Goal: Task Accomplishment & Management: Manage account settings

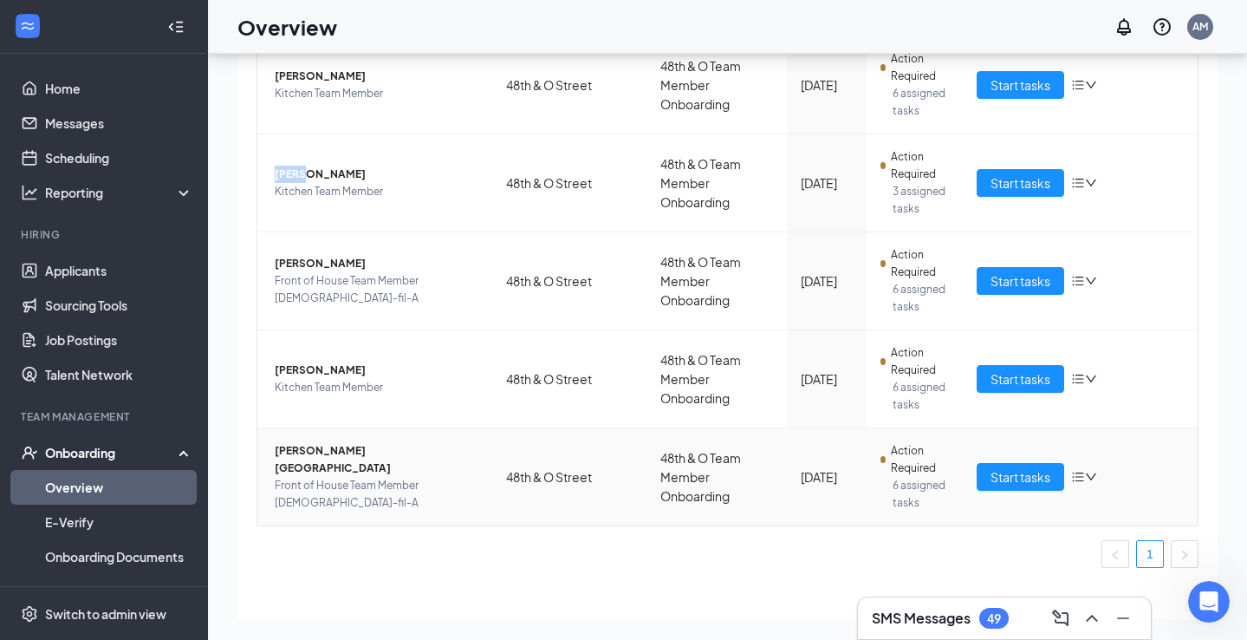
scroll to position [515, 0]
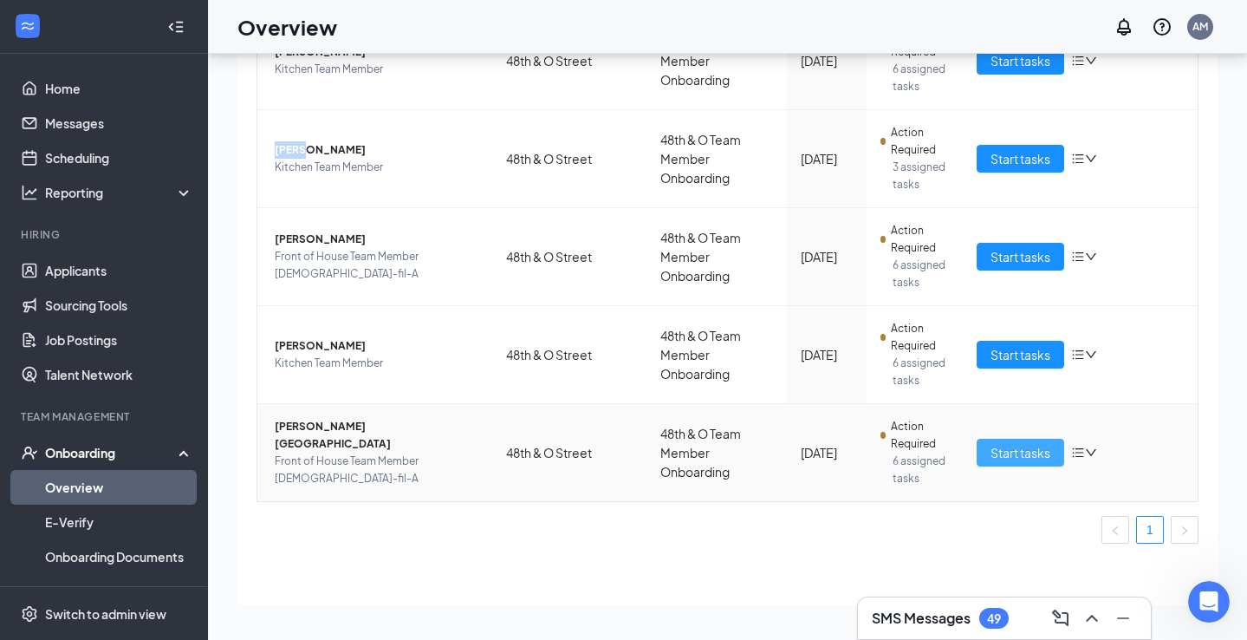
click at [1005, 454] on span "Start tasks" at bounding box center [1021, 452] width 60 height 19
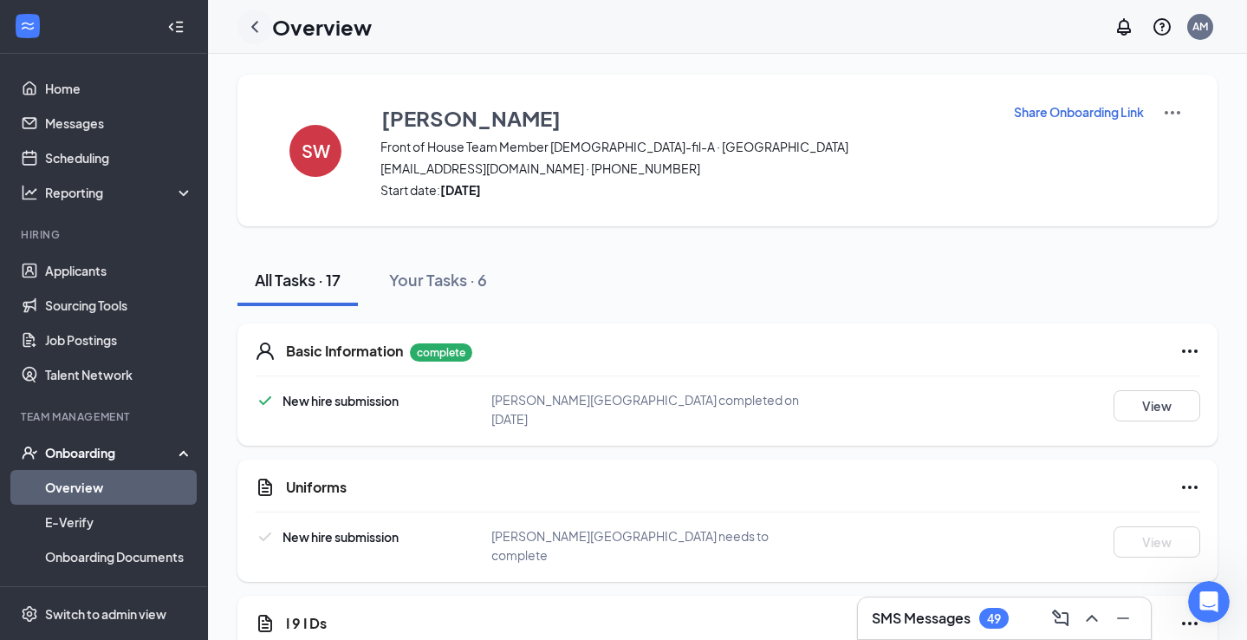
click at [256, 25] on icon "ChevronLeft" at bounding box center [254, 26] width 21 height 21
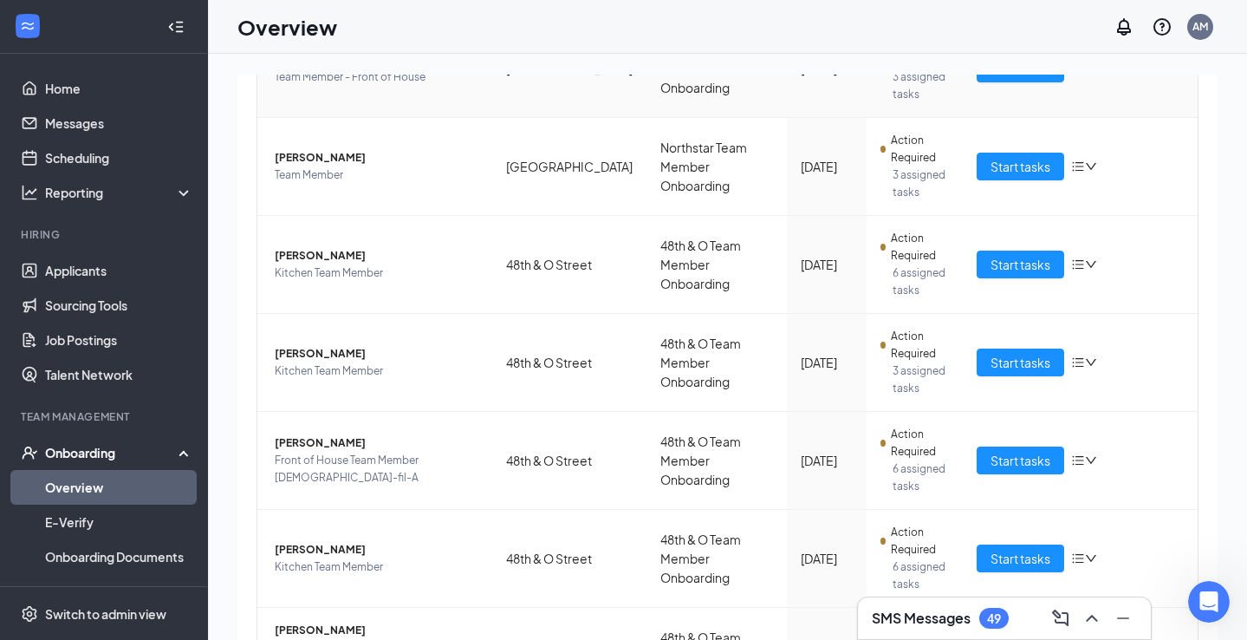
scroll to position [515, 0]
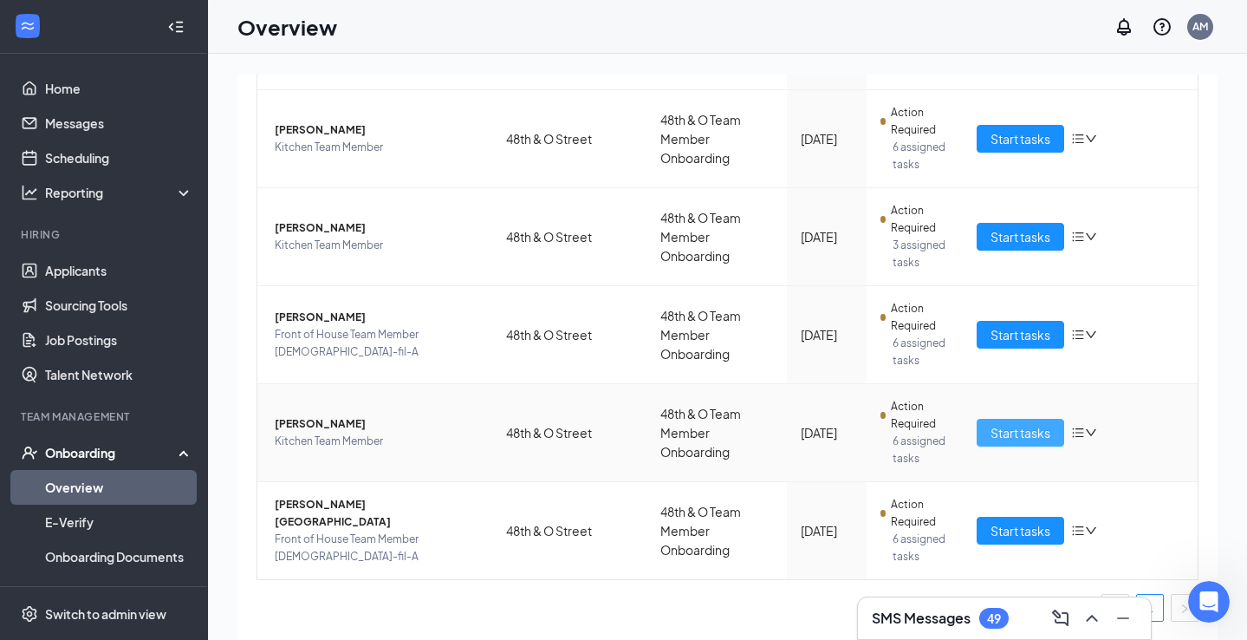
click at [1029, 435] on span "Start tasks" at bounding box center [1021, 432] width 60 height 19
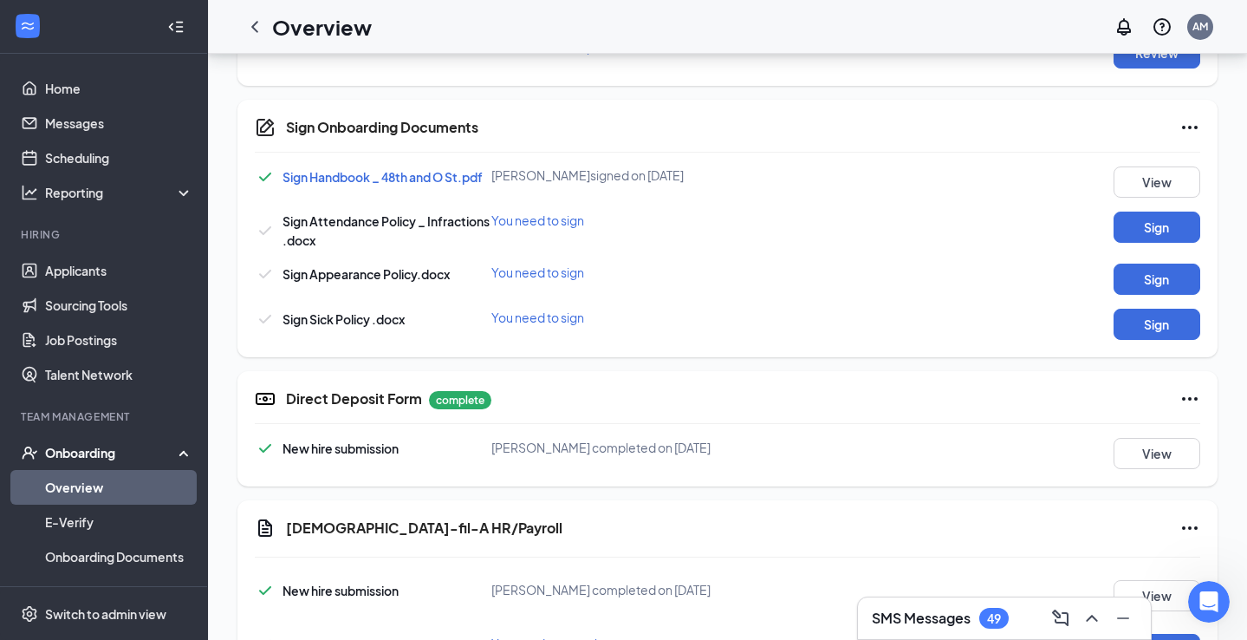
scroll to position [1447, 0]
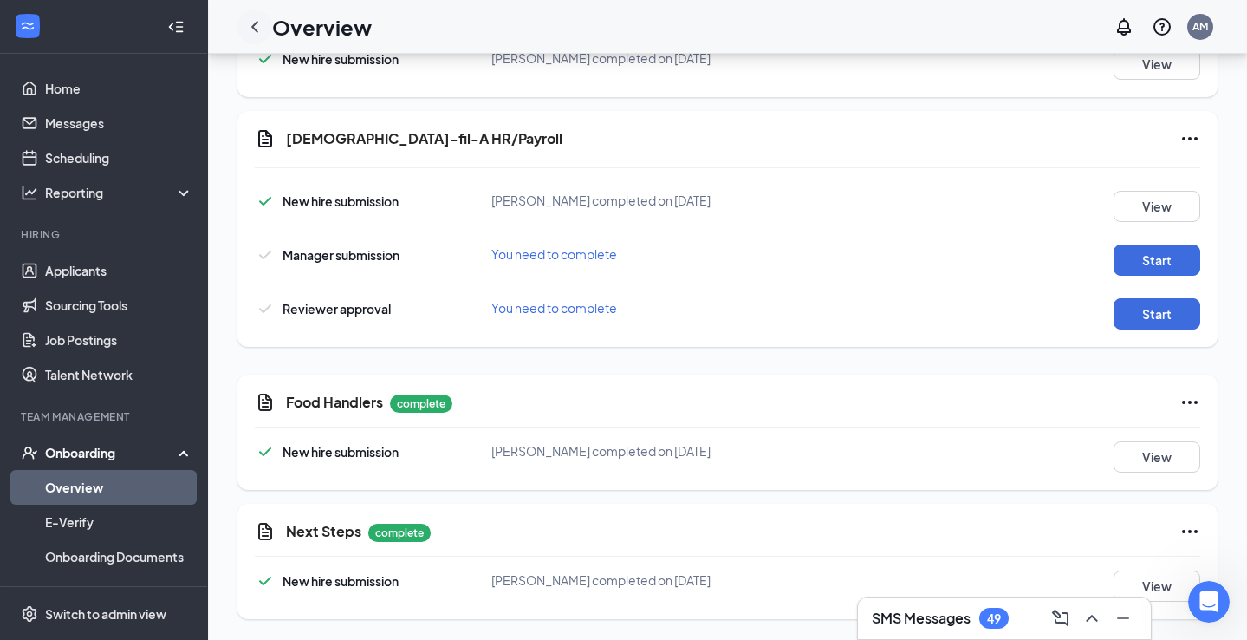
click at [259, 24] on icon "ChevronLeft" at bounding box center [254, 26] width 21 height 21
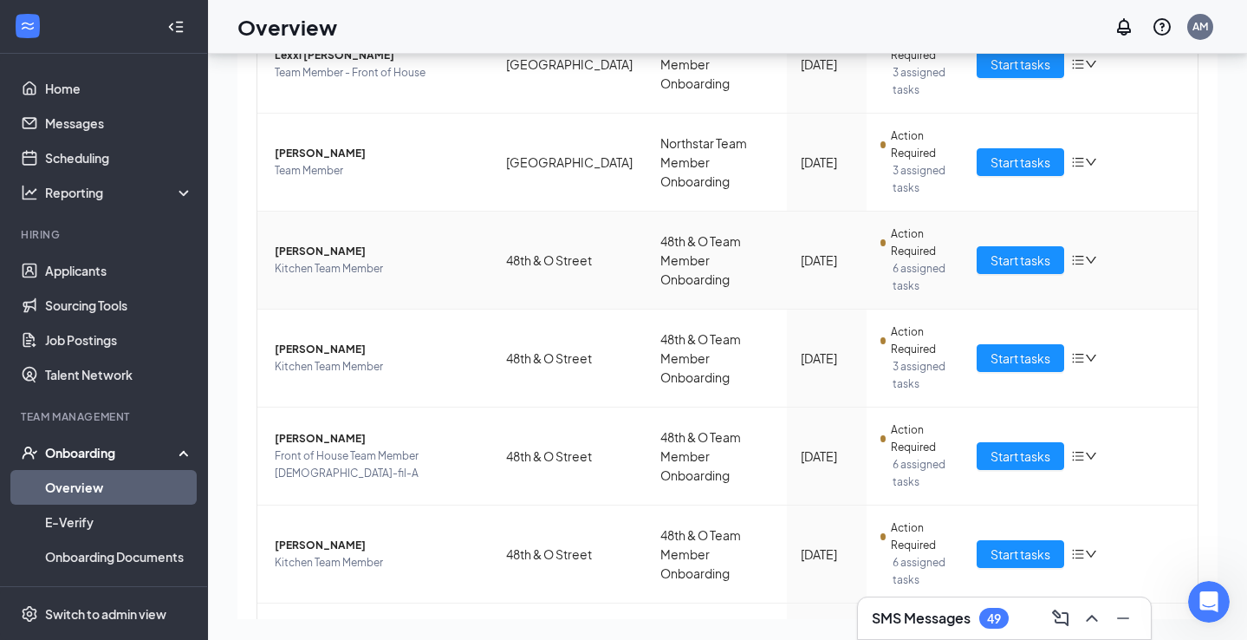
scroll to position [331, 0]
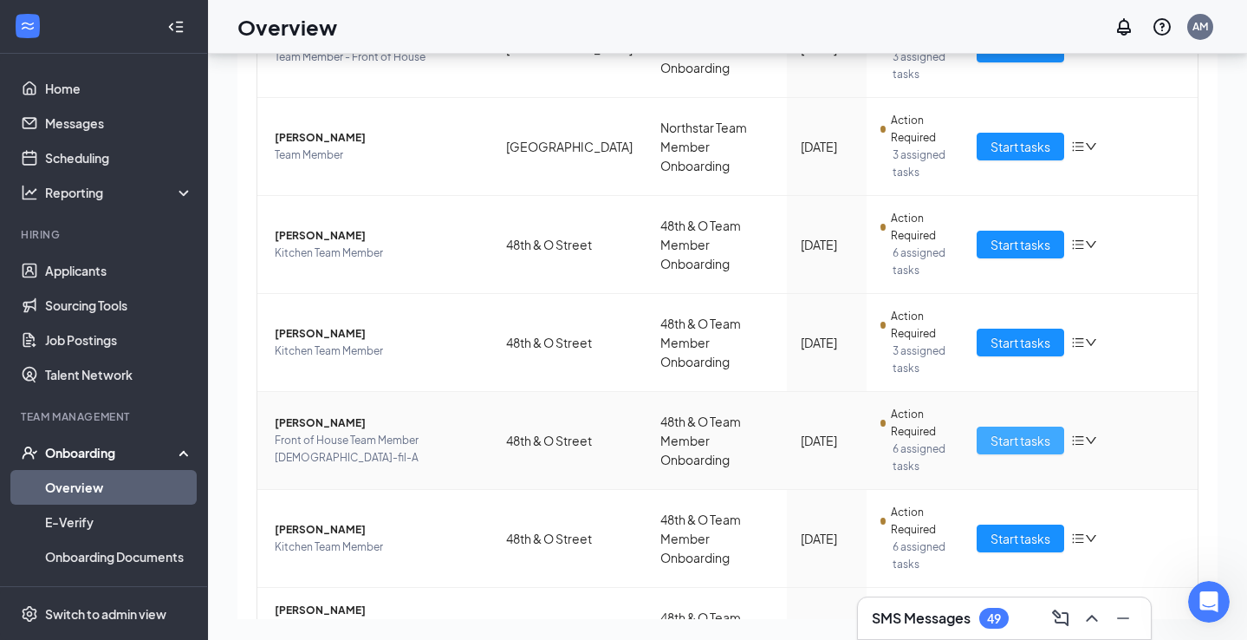
click at [1010, 442] on span "Start tasks" at bounding box center [1021, 440] width 60 height 19
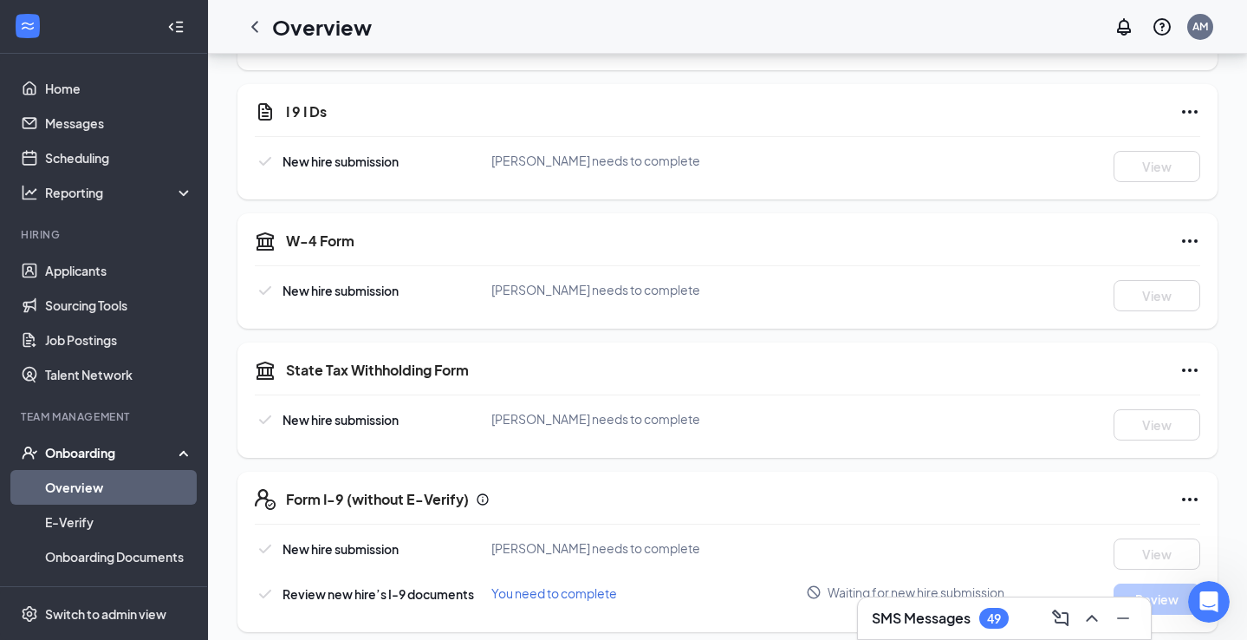
scroll to position [499, 0]
click at [270, 36] on div "Overview" at bounding box center [304, 27] width 134 height 35
click at [254, 30] on icon "ChevronLeft" at bounding box center [254, 26] width 21 height 21
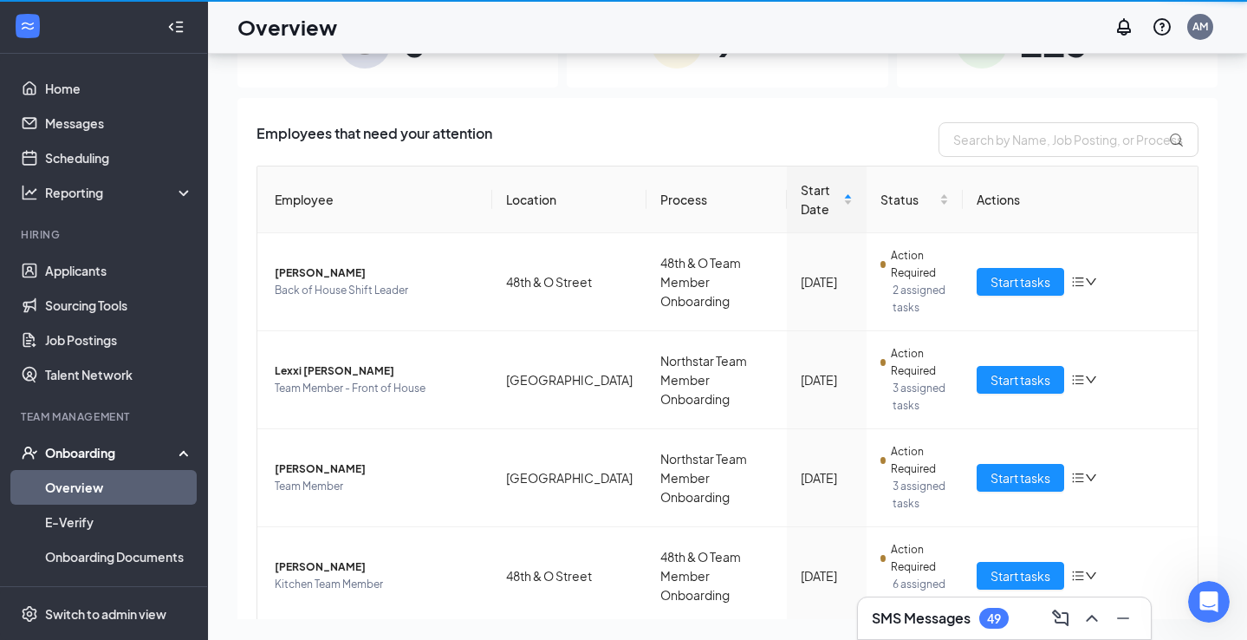
scroll to position [78, 0]
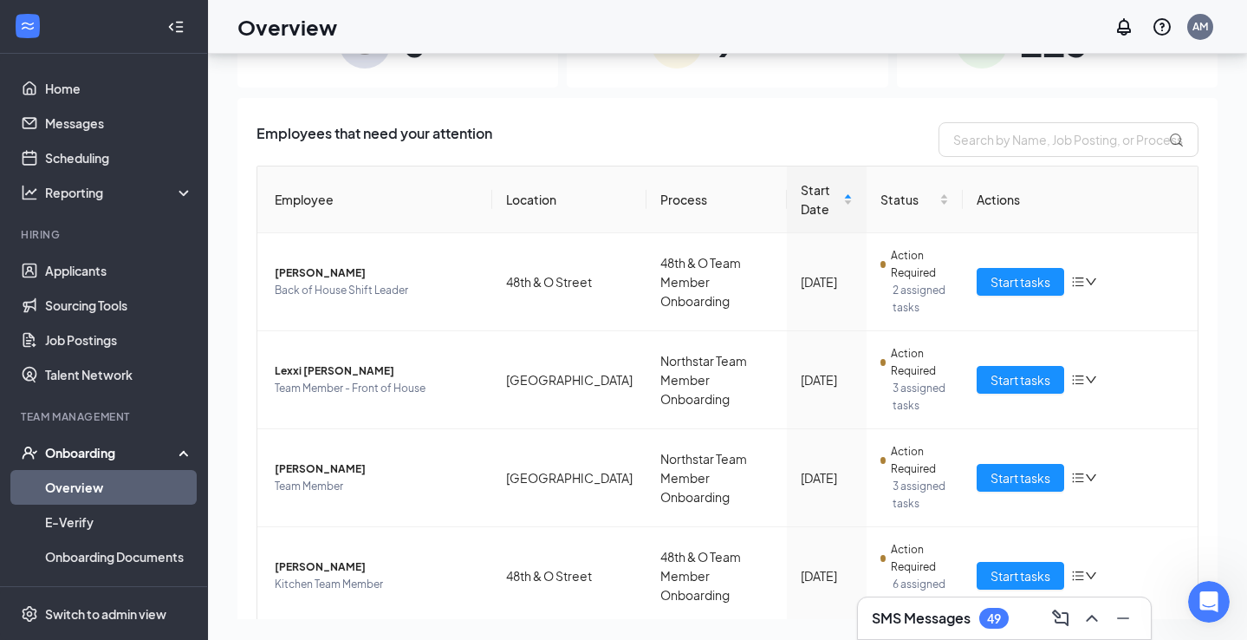
click at [916, 621] on h3 "SMS Messages" at bounding box center [921, 617] width 99 height 19
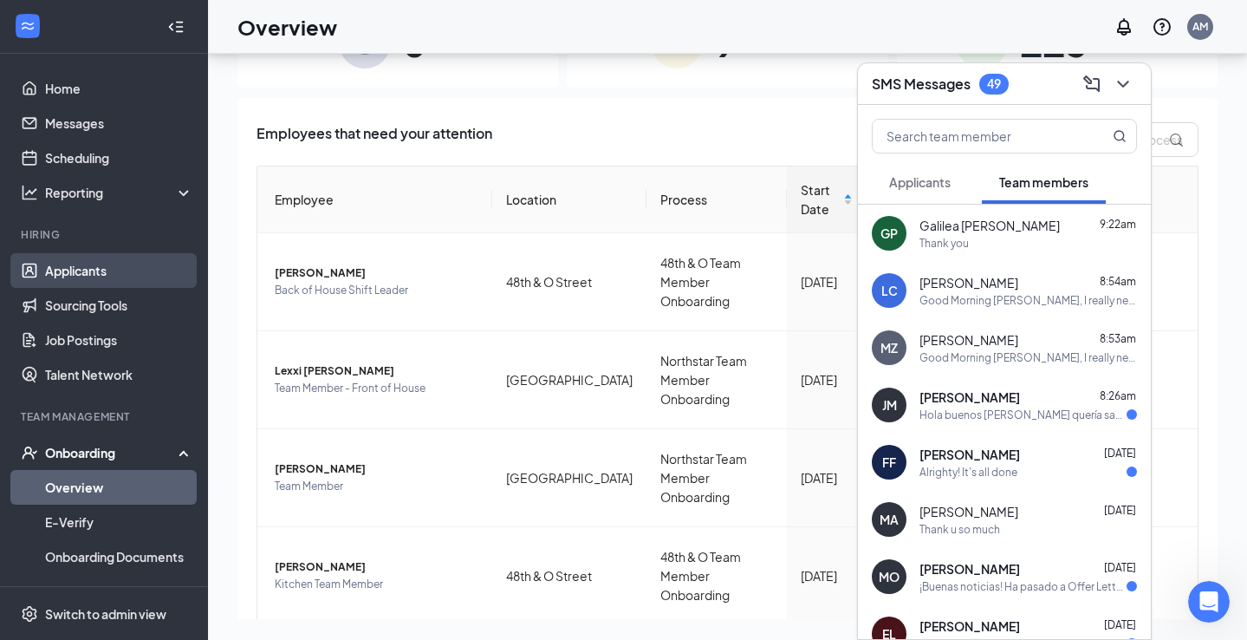
click at [101, 267] on link "Applicants" at bounding box center [119, 270] width 148 height 35
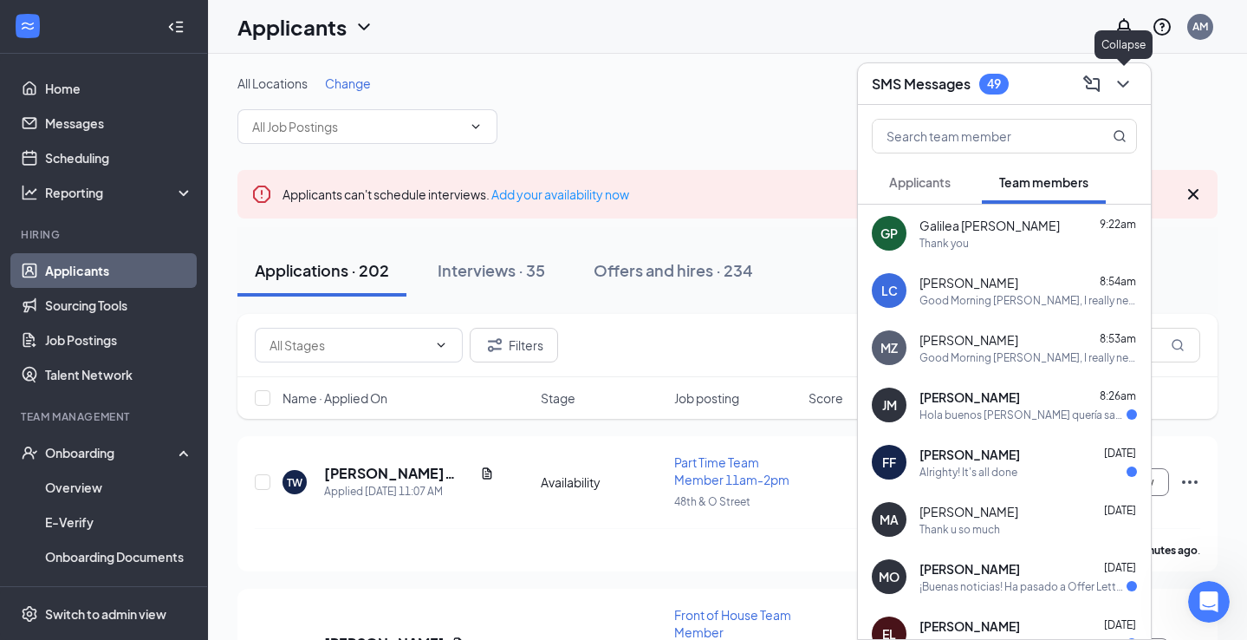
click at [1121, 80] on icon "ChevronDown" at bounding box center [1123, 84] width 21 height 21
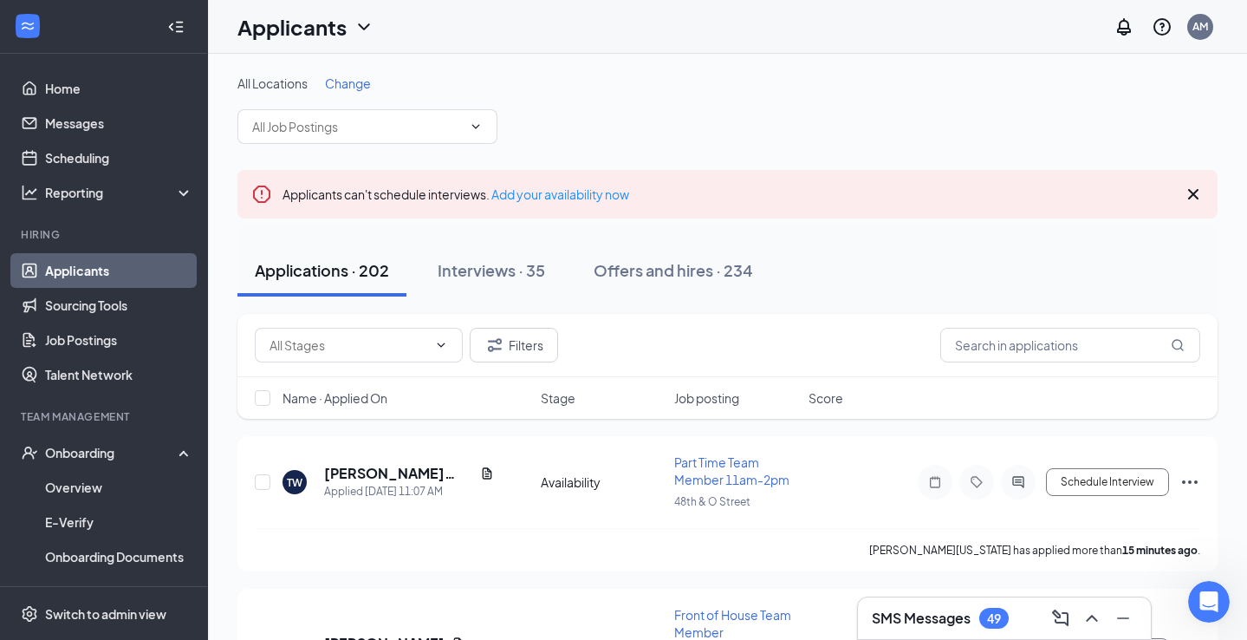
click at [335, 83] on span "Change" at bounding box center [348, 83] width 46 height 16
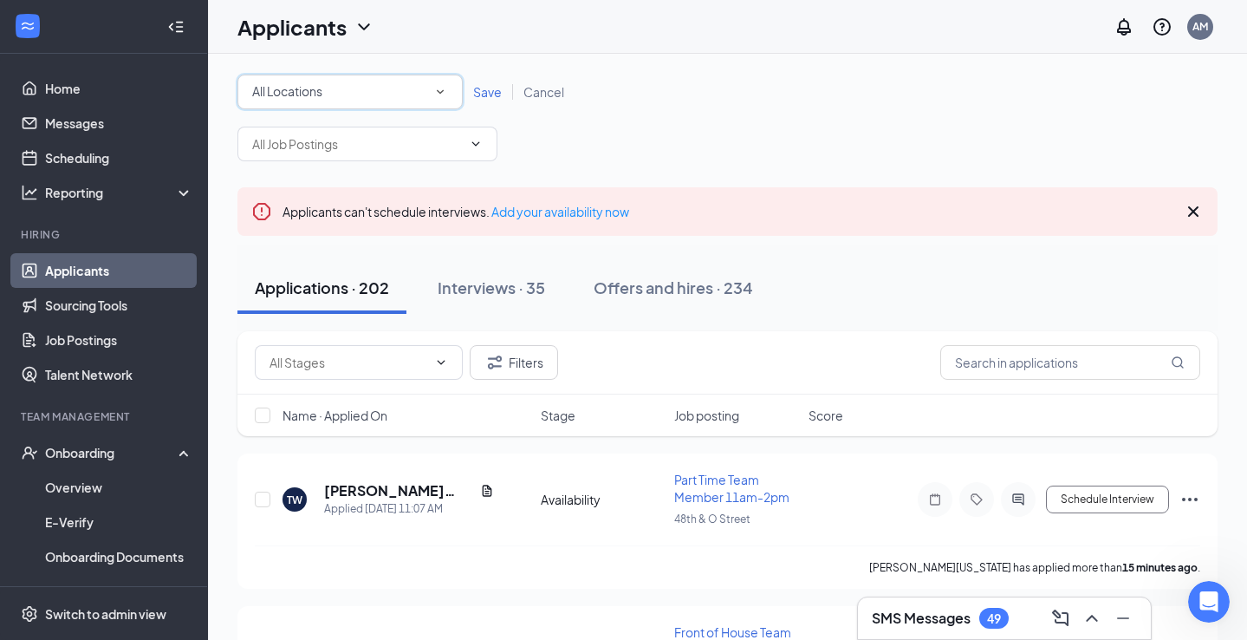
click at [343, 95] on div "All Locations" at bounding box center [350, 91] width 196 height 21
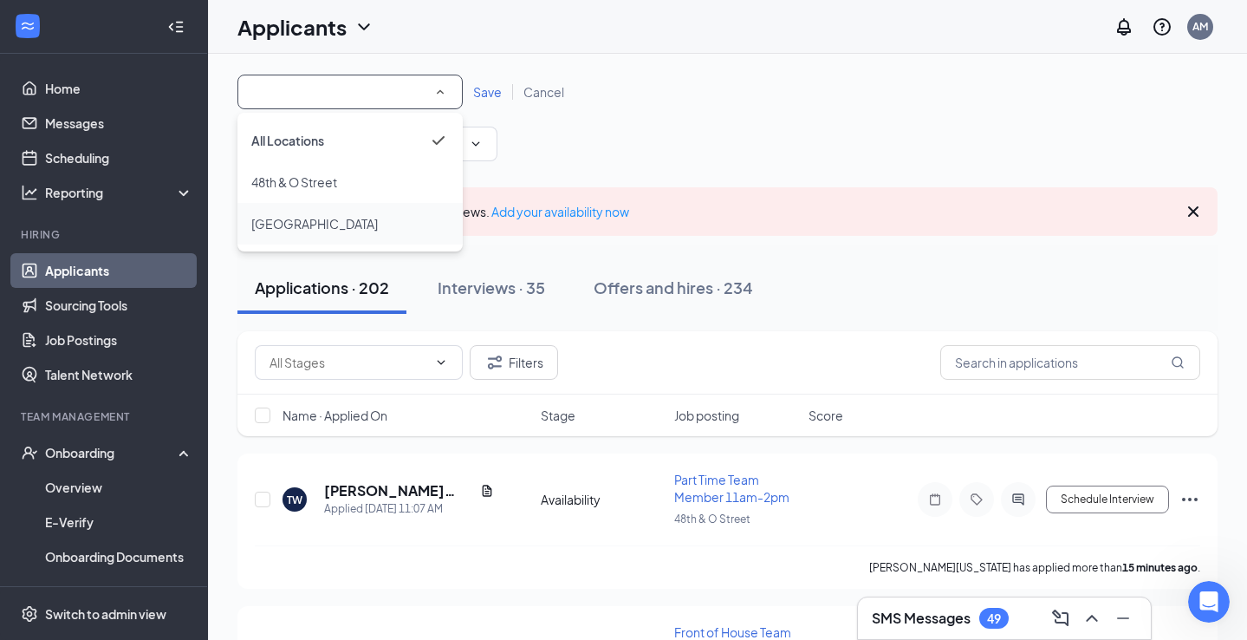
click at [330, 221] on span "[GEOGRAPHIC_DATA]" at bounding box center [314, 224] width 127 height 16
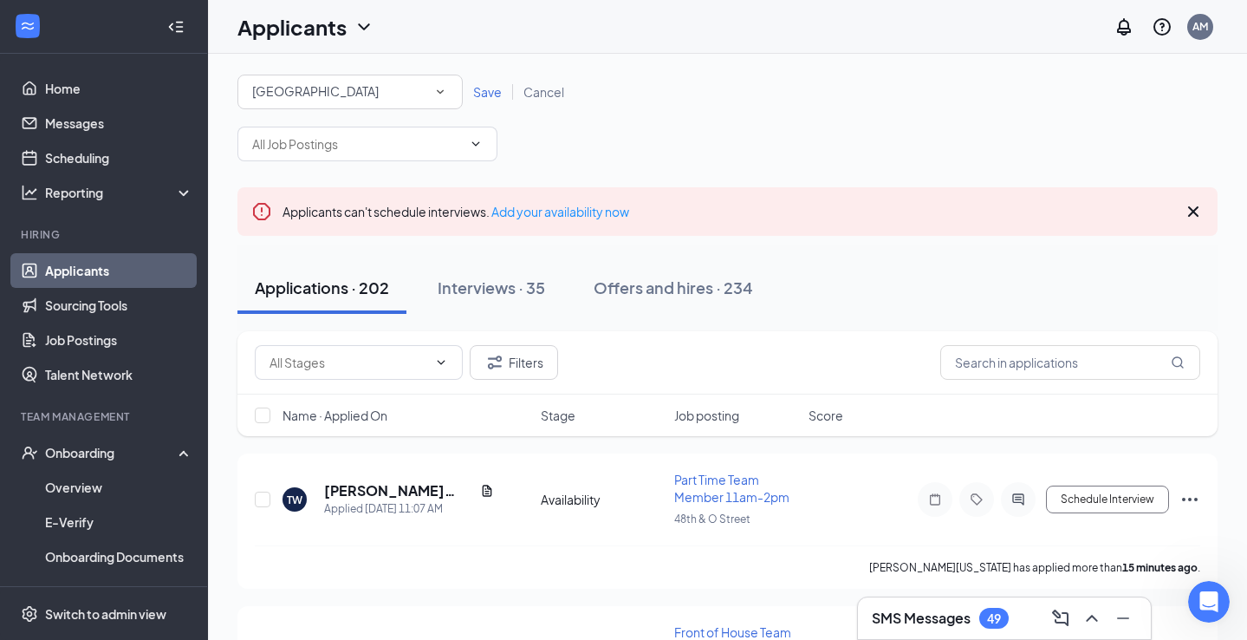
click at [483, 88] on span "Save" at bounding box center [487, 92] width 29 height 16
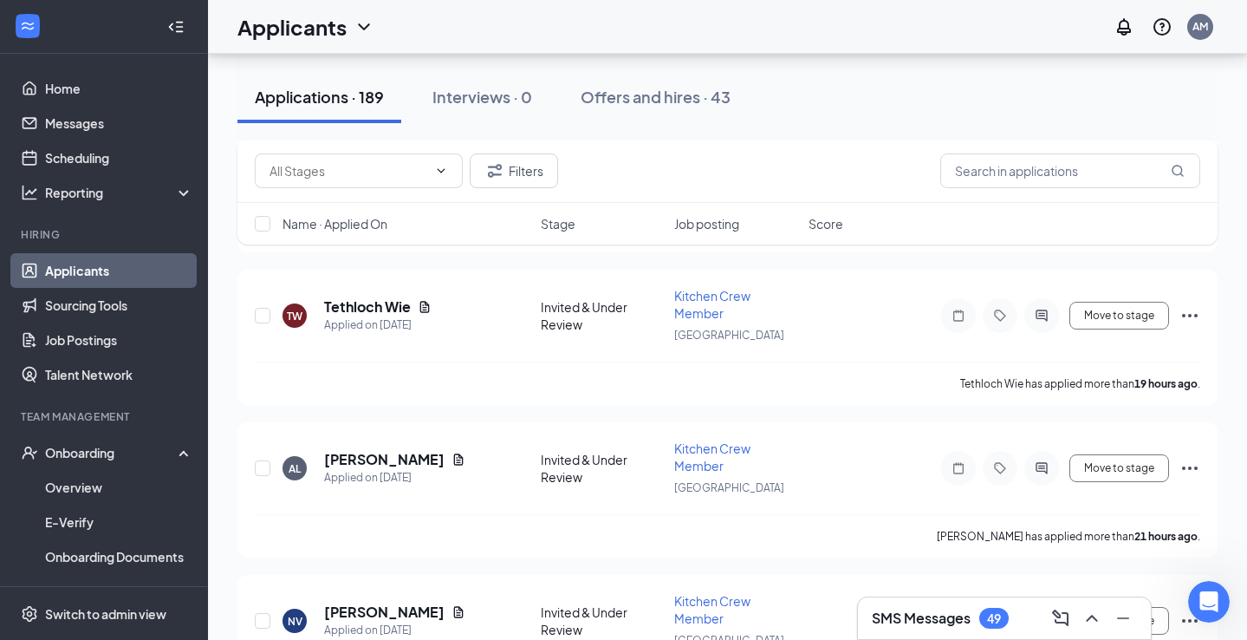
scroll to position [625, 0]
click at [946, 627] on h3 "SMS Messages" at bounding box center [921, 617] width 99 height 19
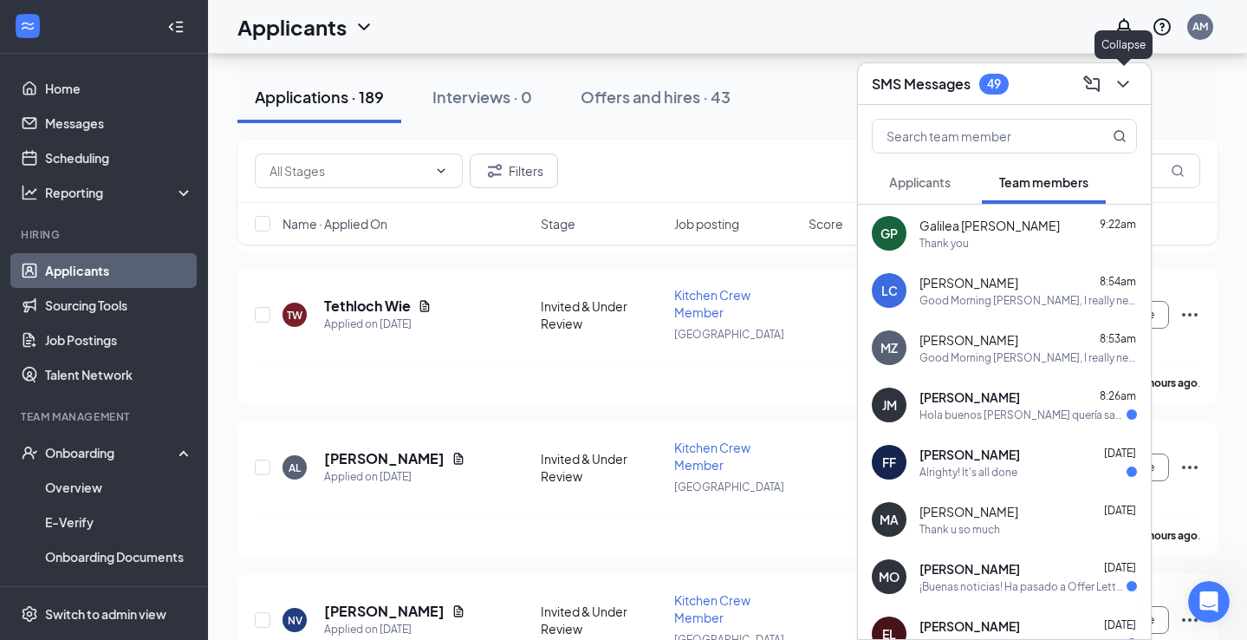
click at [1120, 81] on icon "ChevronDown" at bounding box center [1123, 84] width 21 height 21
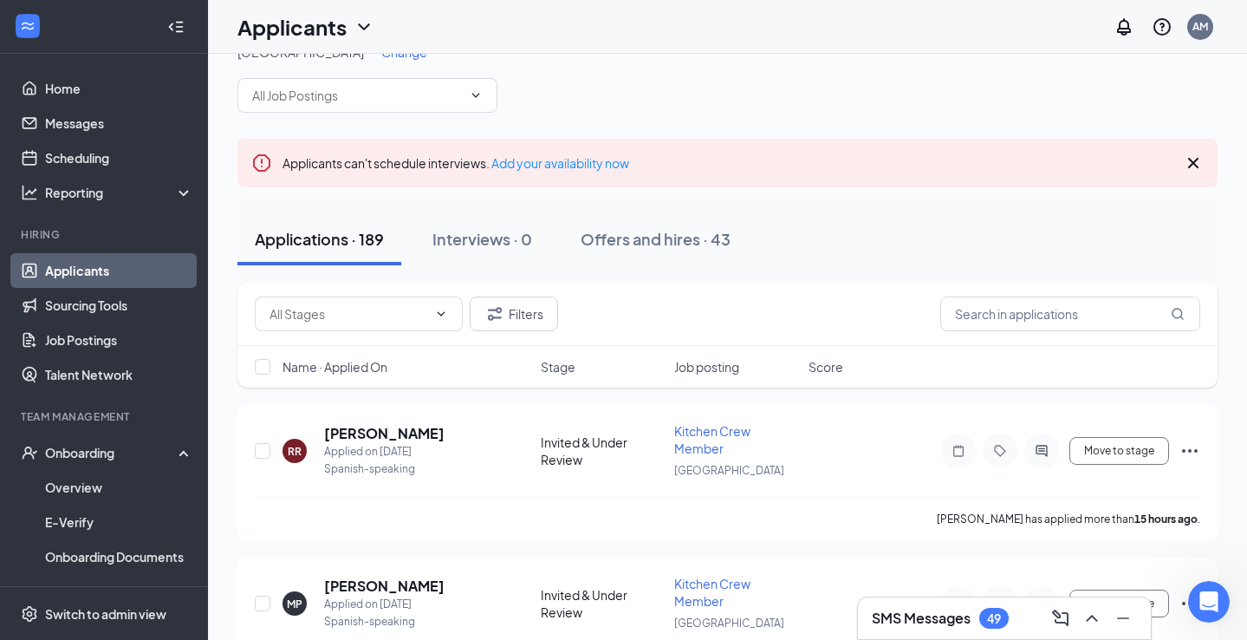
scroll to position [0, 0]
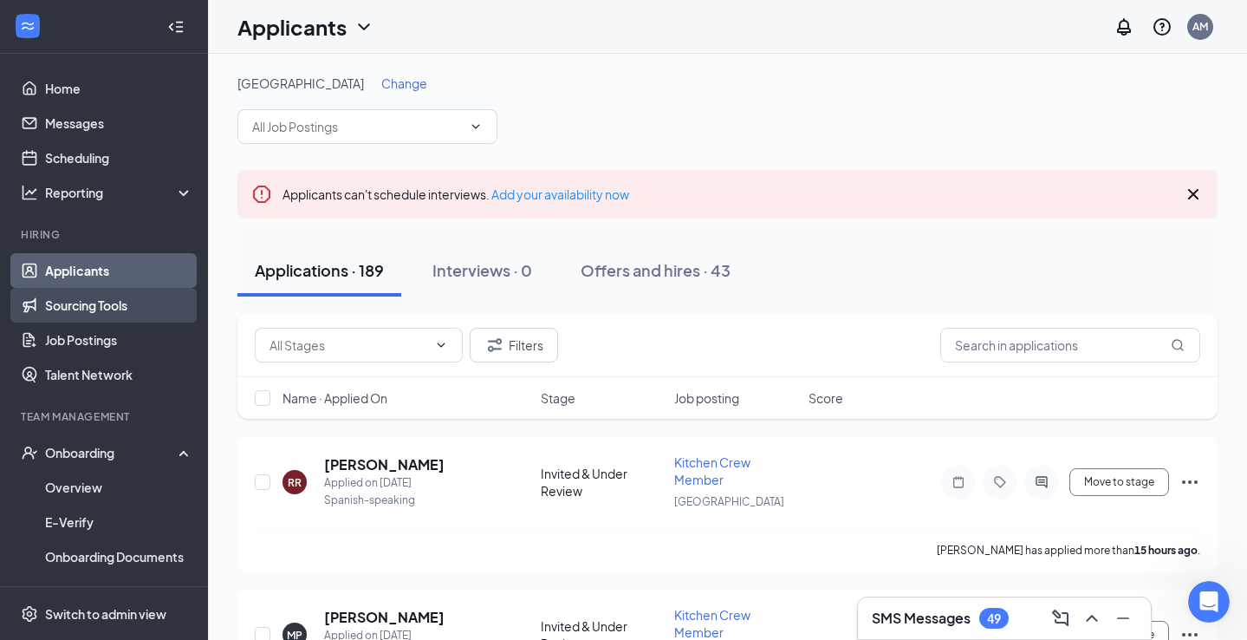
click at [125, 311] on link "Sourcing Tools" at bounding box center [119, 305] width 148 height 35
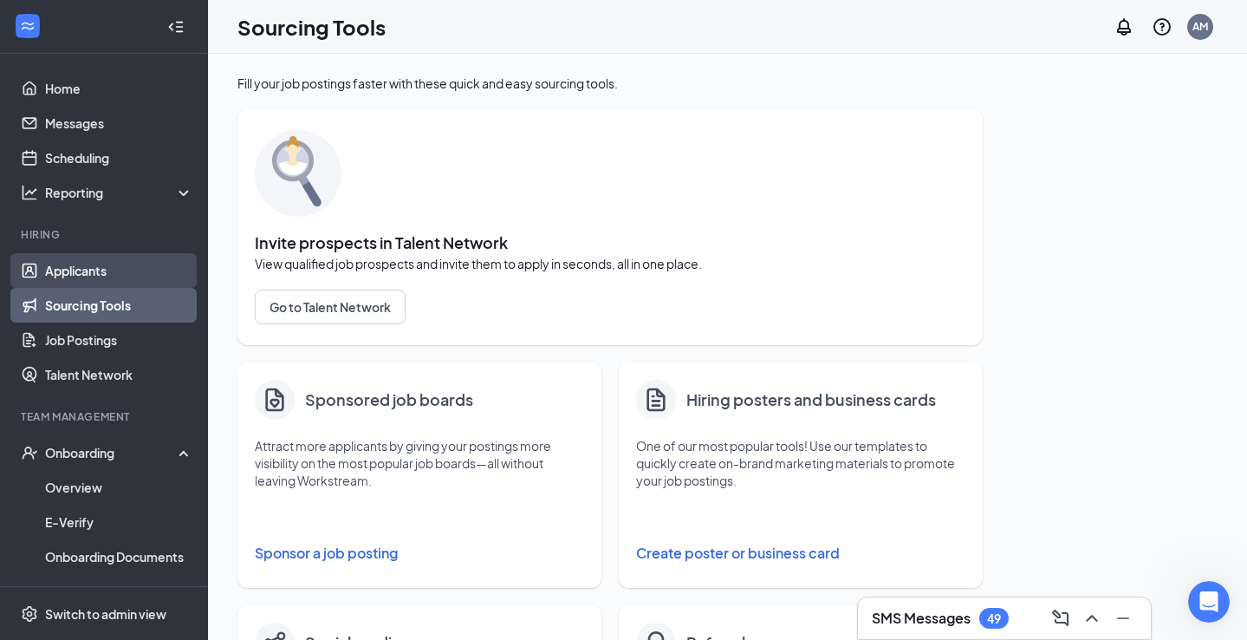
click at [67, 270] on link "Applicants" at bounding box center [119, 270] width 148 height 35
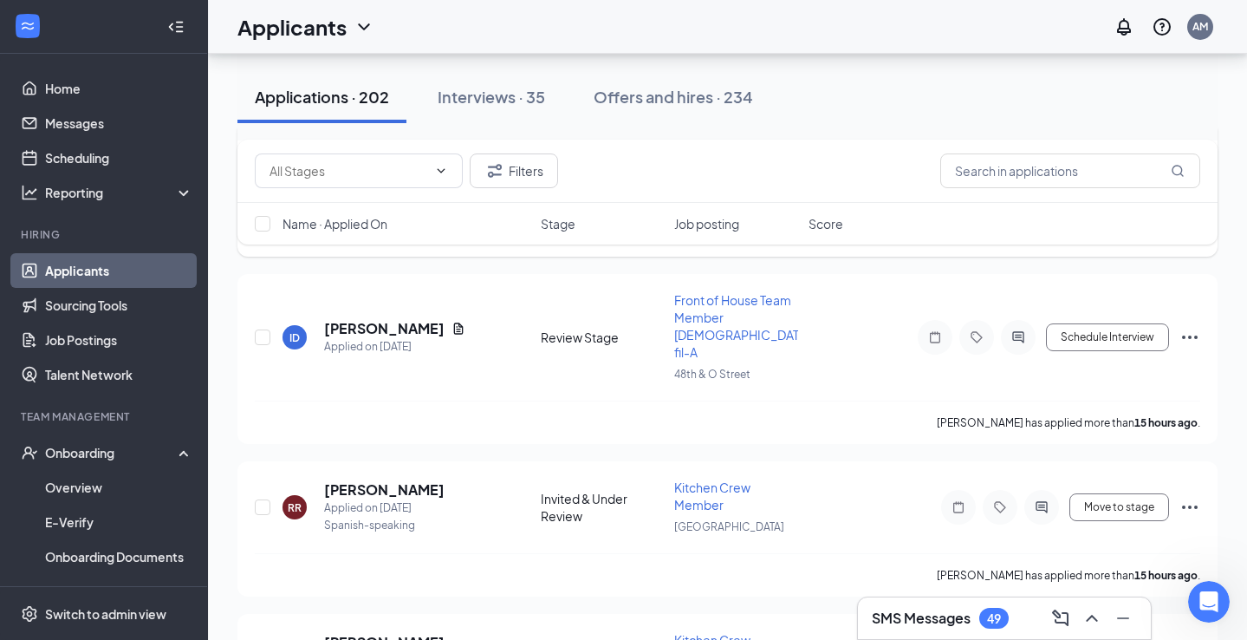
scroll to position [316, 0]
